Goal: Check status

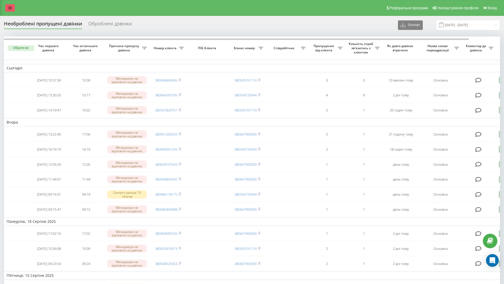
click at [9, 5] on link at bounding box center [10, 7] width 10 height 7
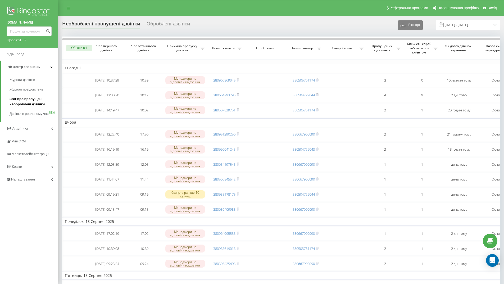
click at [25, 100] on span "Звіт про пропущені необроблені дзвінки" at bounding box center [33, 101] width 46 height 11
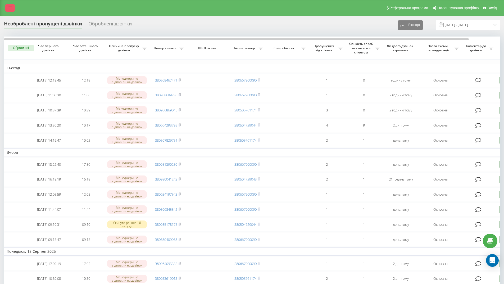
click at [13, 8] on link at bounding box center [10, 7] width 10 height 7
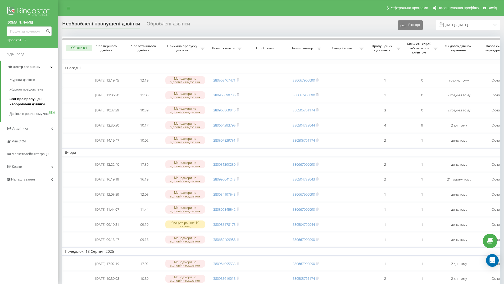
click at [25, 100] on span "Звіт про пропущені необроблені дзвінки" at bounding box center [33, 101] width 46 height 11
